Goal: Use online tool/utility: Utilize a website feature to perform a specific function

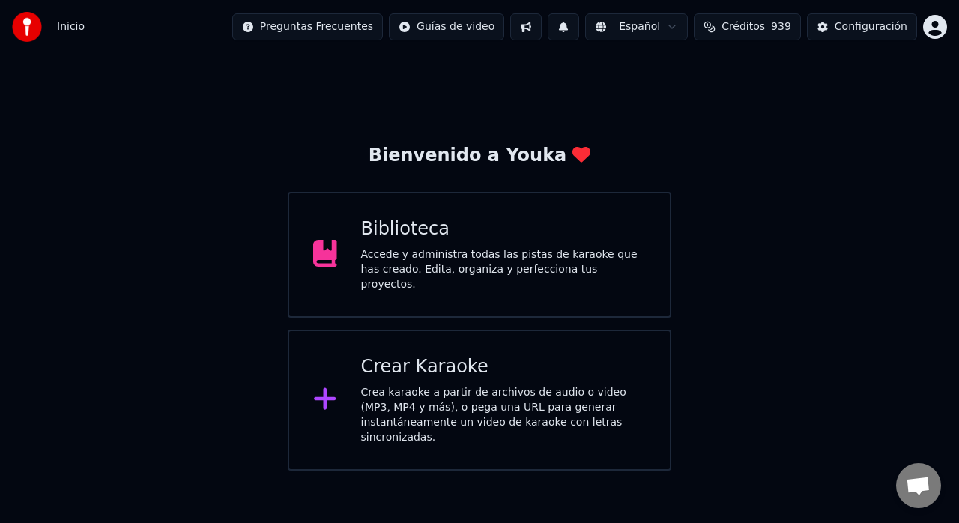
click at [424, 375] on div "Crear Karaoke Crea karaoke a partir de archivos de audio o video (MP3, MP4 y má…" at bounding box center [503, 400] width 285 height 90
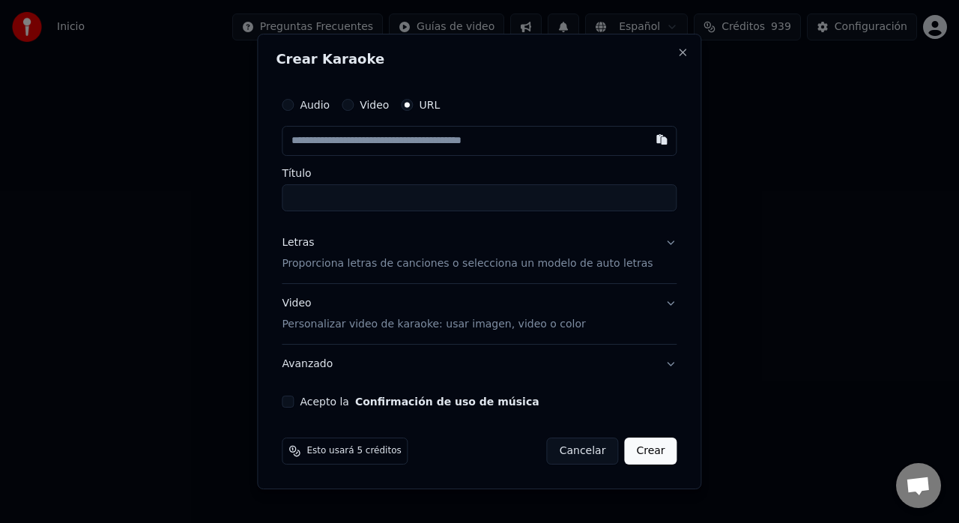
click at [647, 139] on button "button" at bounding box center [662, 139] width 30 height 27
type input "**********"
click at [586, 261] on p "Proporciona letras de canciones o selecciona un modelo de auto letras" at bounding box center [467, 263] width 371 height 15
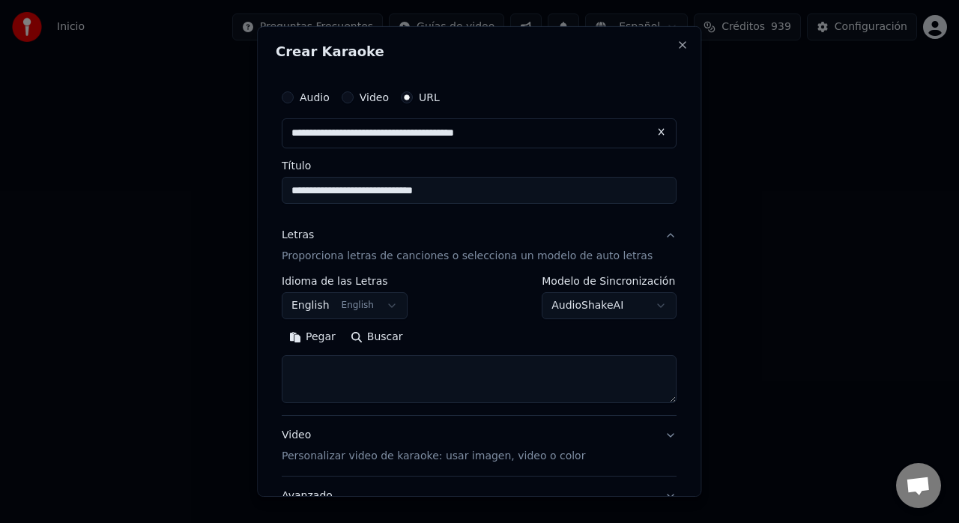
click at [395, 306] on button "English English" at bounding box center [345, 305] width 126 height 27
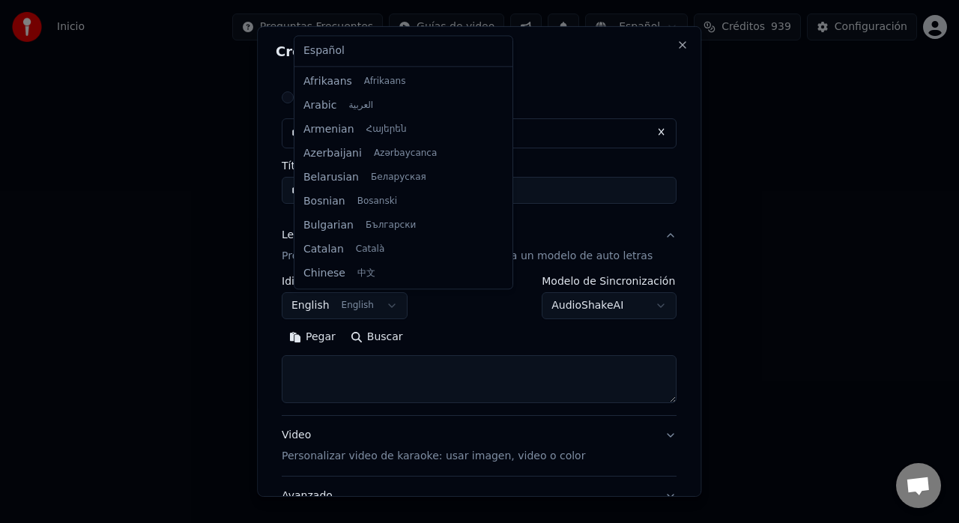
scroll to position [120, 0]
select select "**"
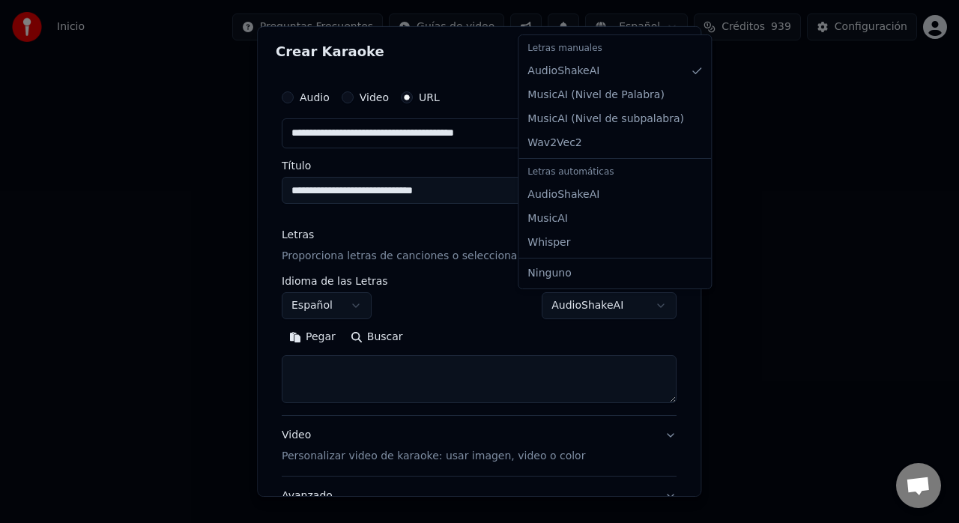
click at [641, 301] on body "**********" at bounding box center [479, 235] width 959 height 470
select select "**********"
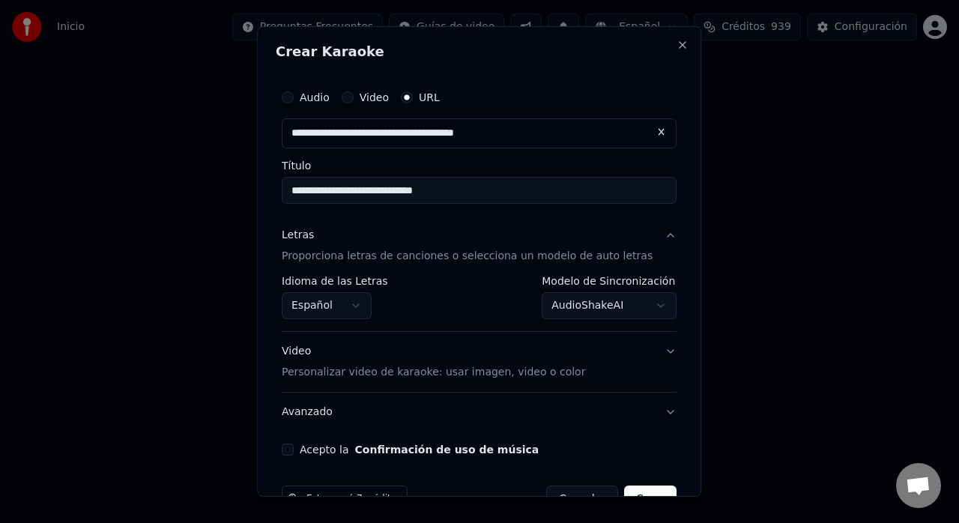
click at [415, 256] on p "Proporciona letras de canciones o selecciona un modelo de auto letras" at bounding box center [467, 256] width 371 height 15
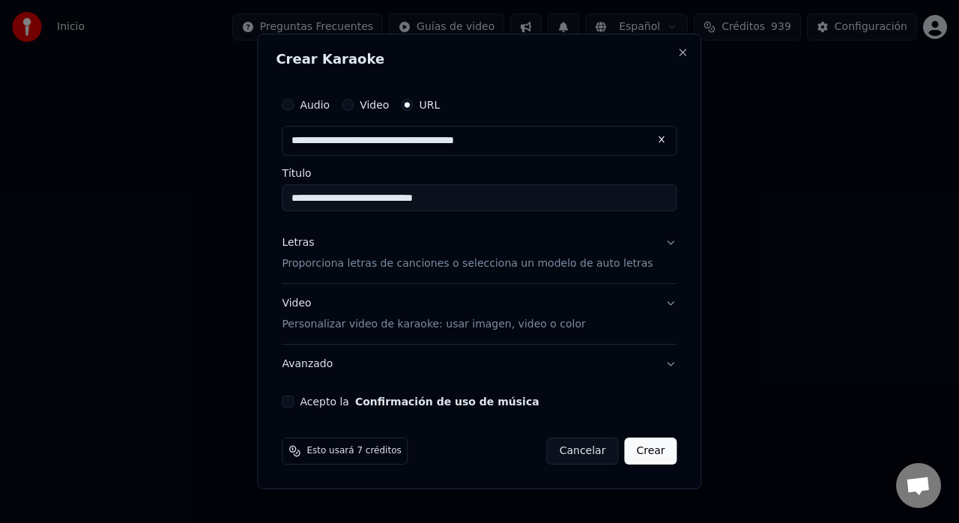
click at [415, 256] on p "Proporciona letras de canciones o selecciona un modelo de auto letras" at bounding box center [467, 263] width 371 height 15
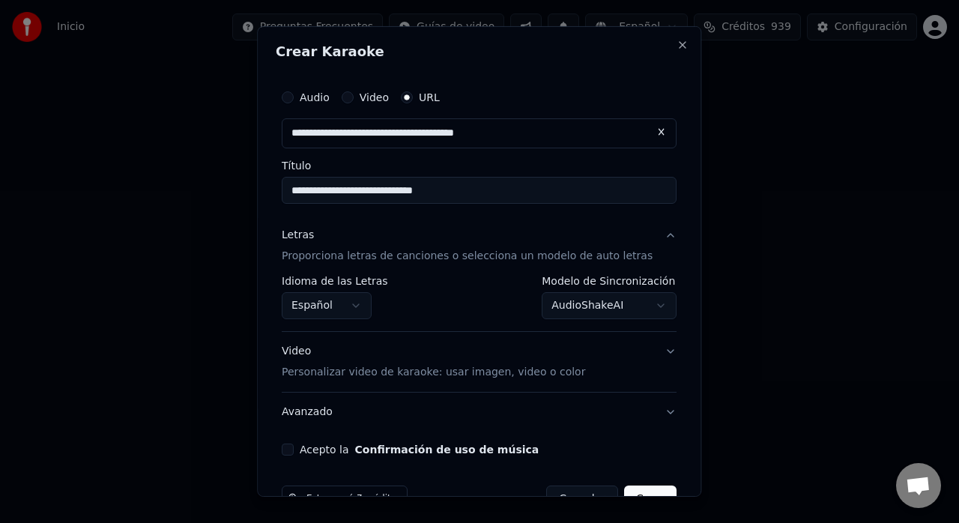
scroll to position [39, 0]
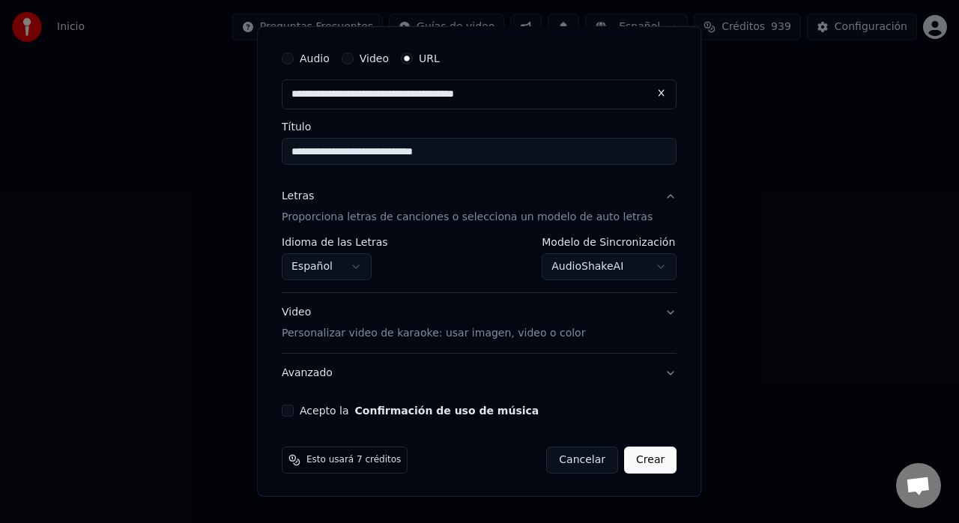
click at [536, 333] on p "Personalizar video de karaoke: usar imagen, video o color" at bounding box center [433, 333] width 303 height 15
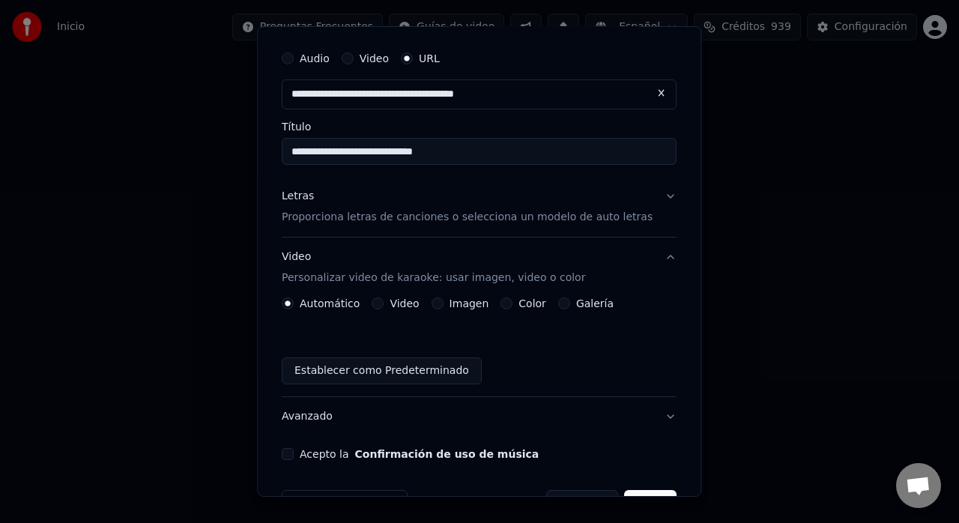
click at [589, 303] on label "Galería" at bounding box center [594, 303] width 37 height 10
click at [570, 303] on button "Galería" at bounding box center [564, 303] width 12 height 12
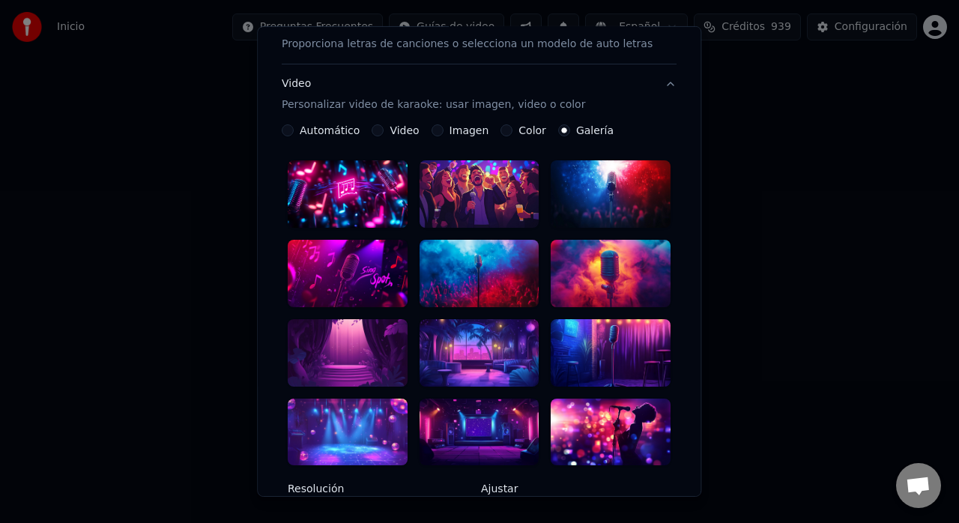
scroll to position [206, 0]
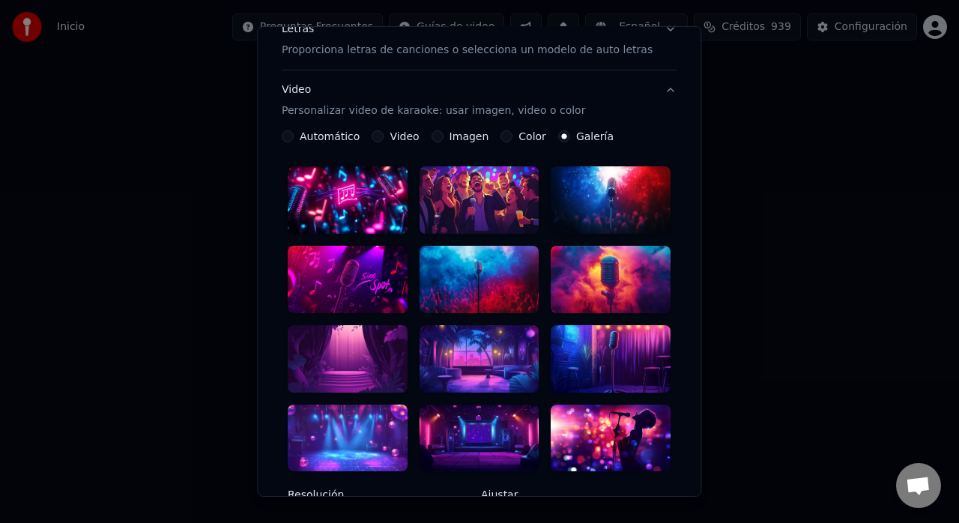
click at [493, 261] on div at bounding box center [479, 279] width 120 height 67
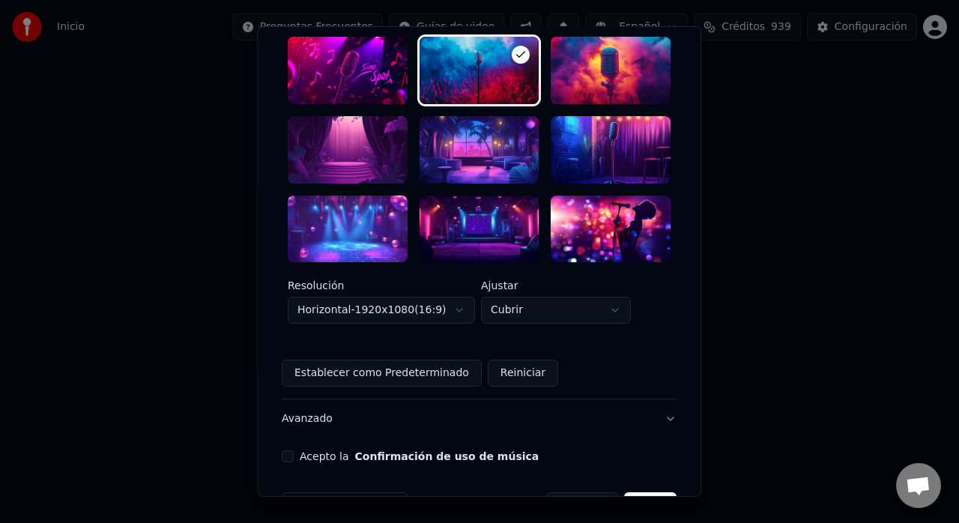
scroll to position [434, 0]
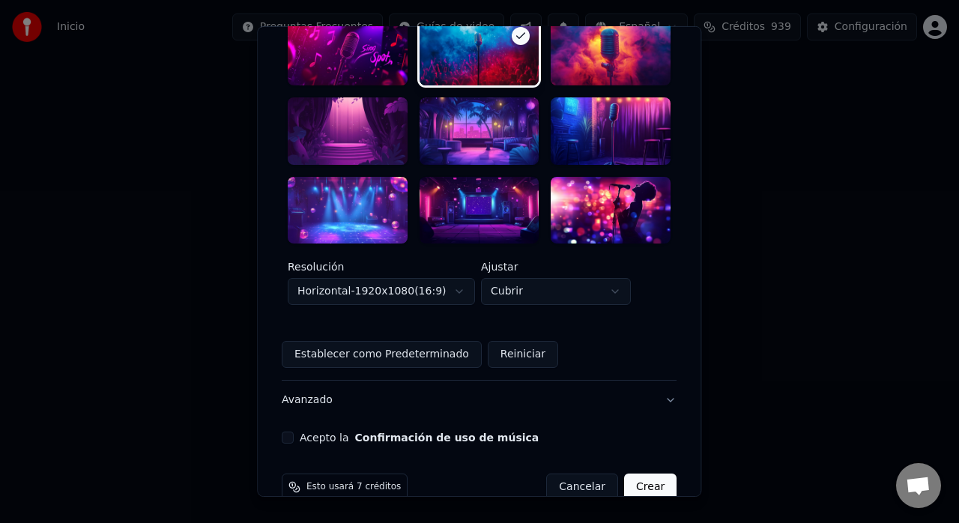
click at [294, 431] on button "Acepto la Confirmación de uso de música" at bounding box center [288, 437] width 12 height 12
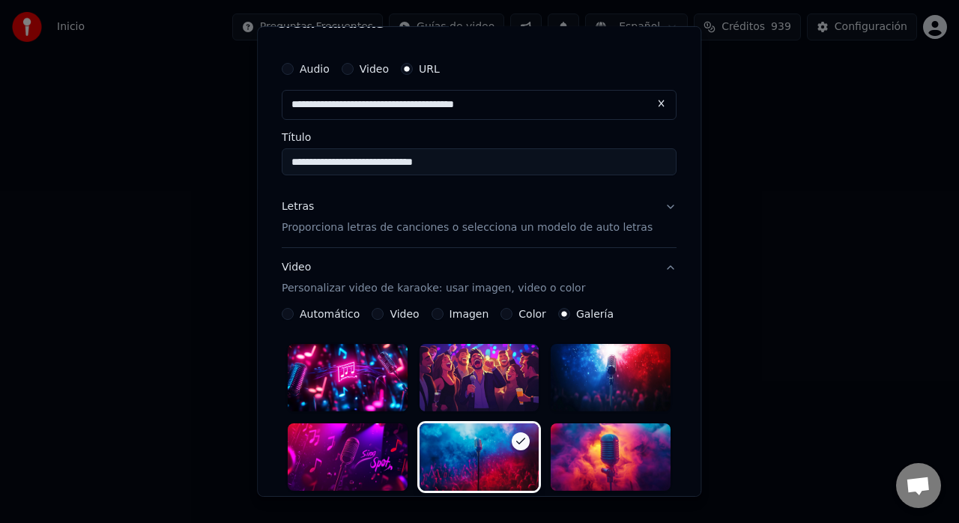
scroll to position [27, 0]
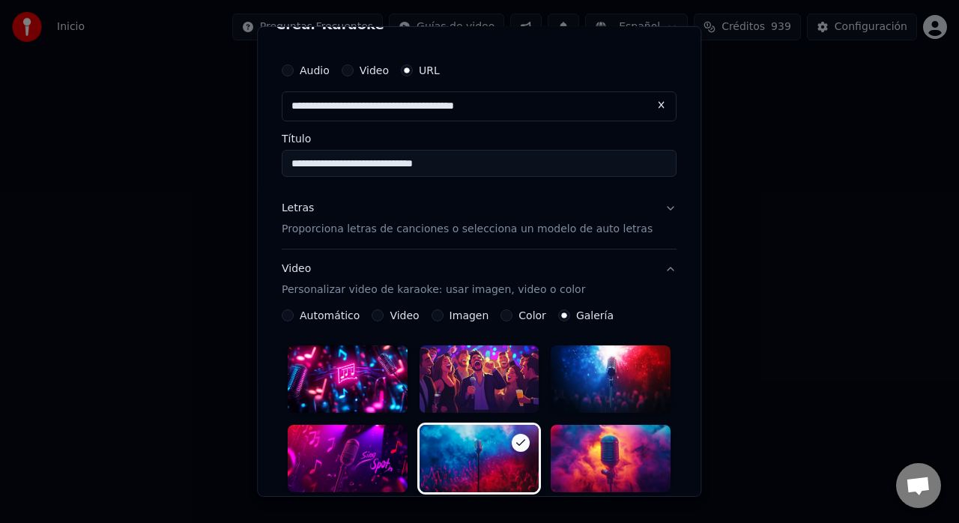
click at [622, 226] on p "Proporciona letras de canciones o selecciona un modelo de auto letras" at bounding box center [467, 229] width 371 height 15
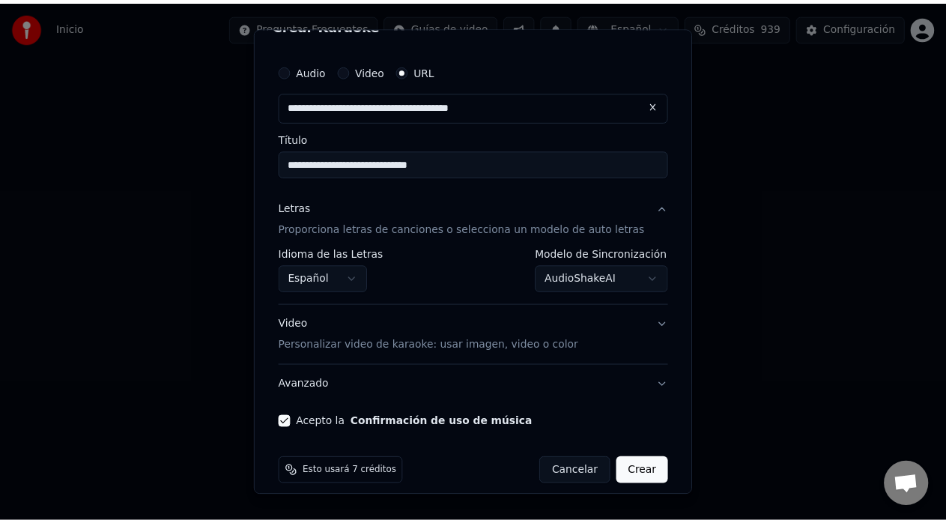
scroll to position [39, 0]
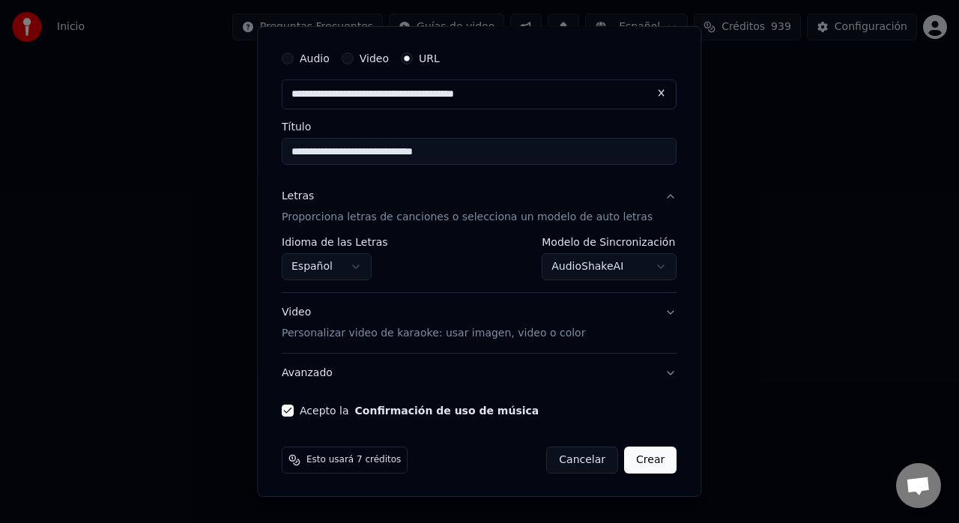
click at [631, 455] on button "Crear" at bounding box center [650, 459] width 52 height 27
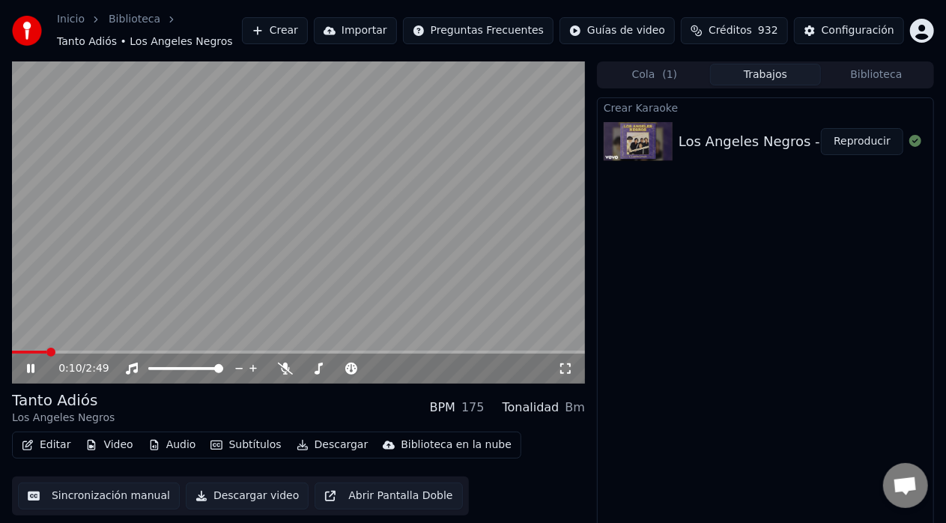
click at [28, 368] on icon at bounding box center [30, 368] width 7 height 9
click at [31, 371] on icon at bounding box center [30, 368] width 9 height 10
